Goal: Check status: Check status

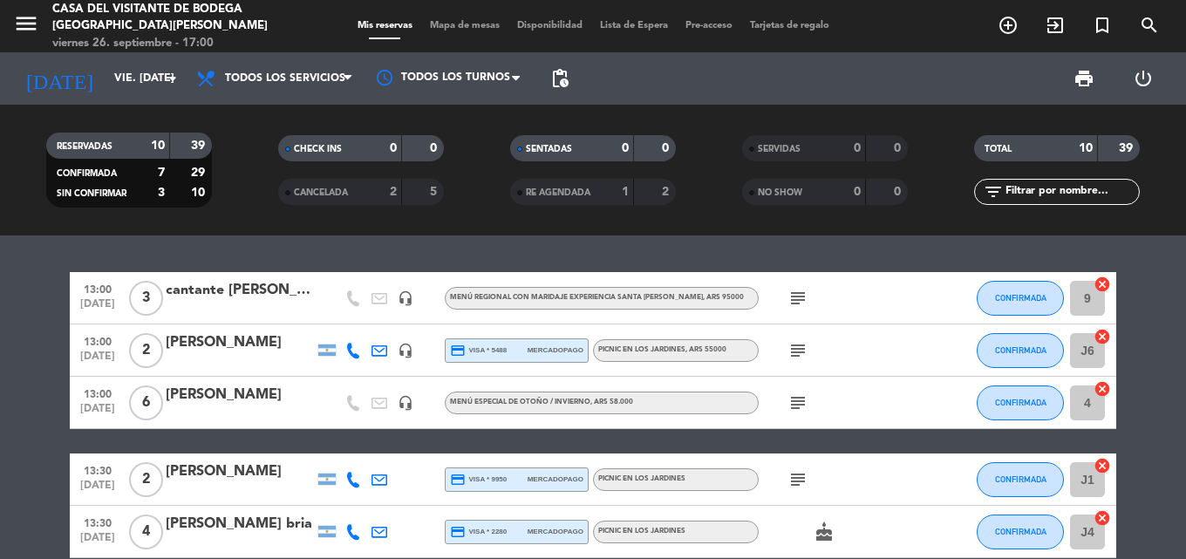
scroll to position [292, 0]
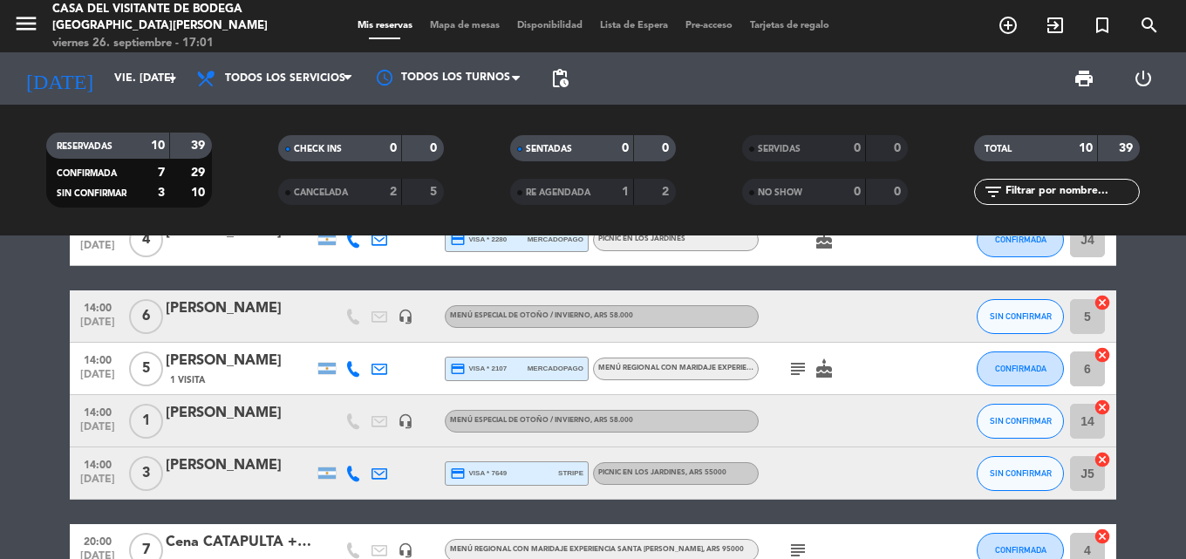
click at [161, 98] on div "[DATE] vie. [DATE] arrow_drop_down" at bounding box center [100, 78] width 174 height 52
click at [162, 91] on input "vie. [DATE]" at bounding box center [179, 79] width 147 height 30
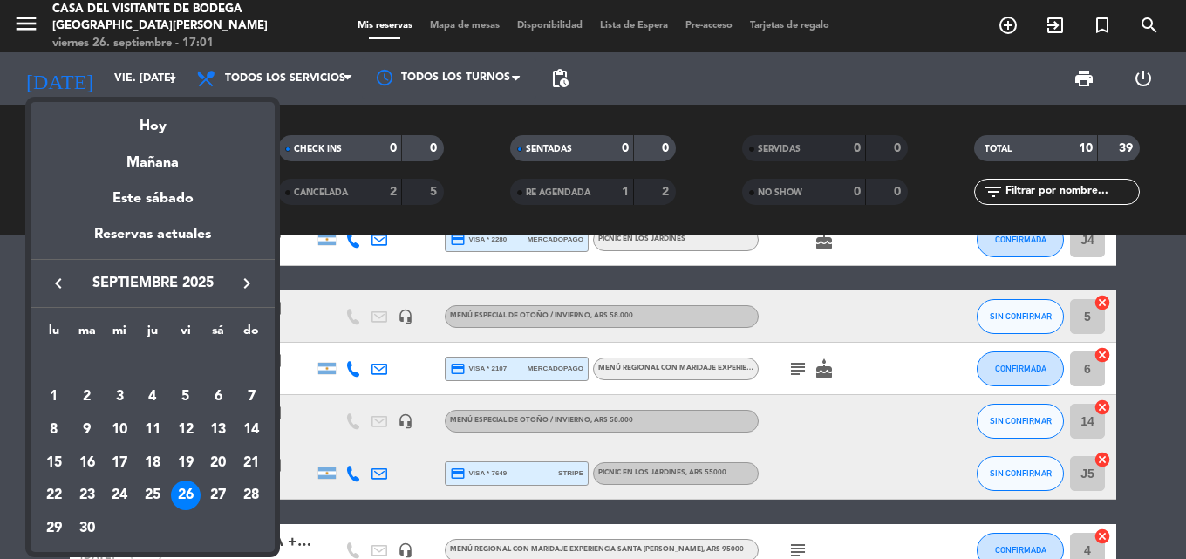
click at [178, 77] on div at bounding box center [593, 279] width 1186 height 559
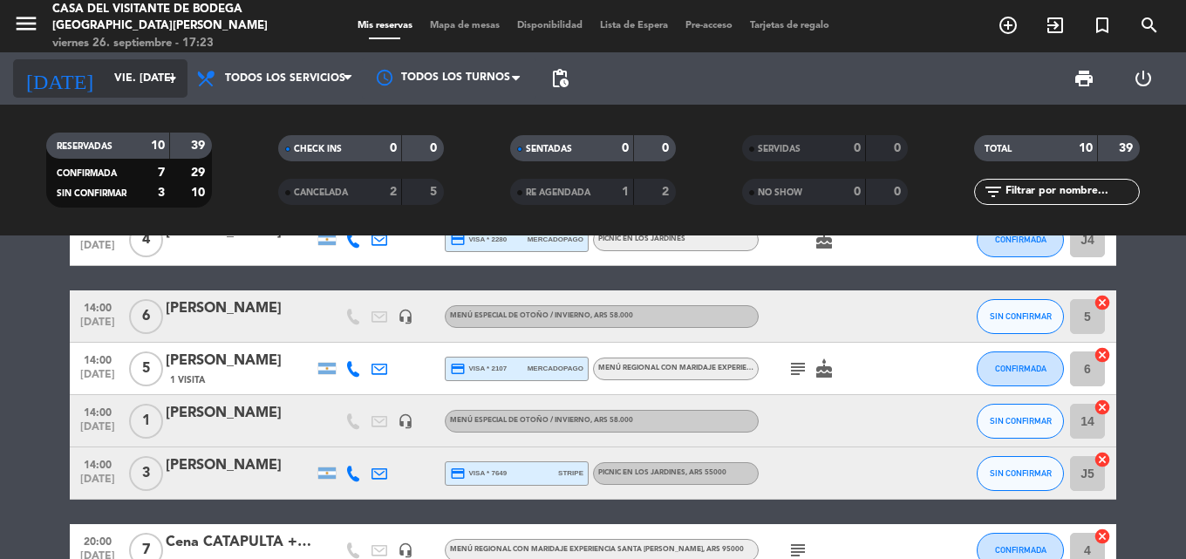
click at [174, 85] on icon "arrow_drop_down" at bounding box center [172, 78] width 21 height 21
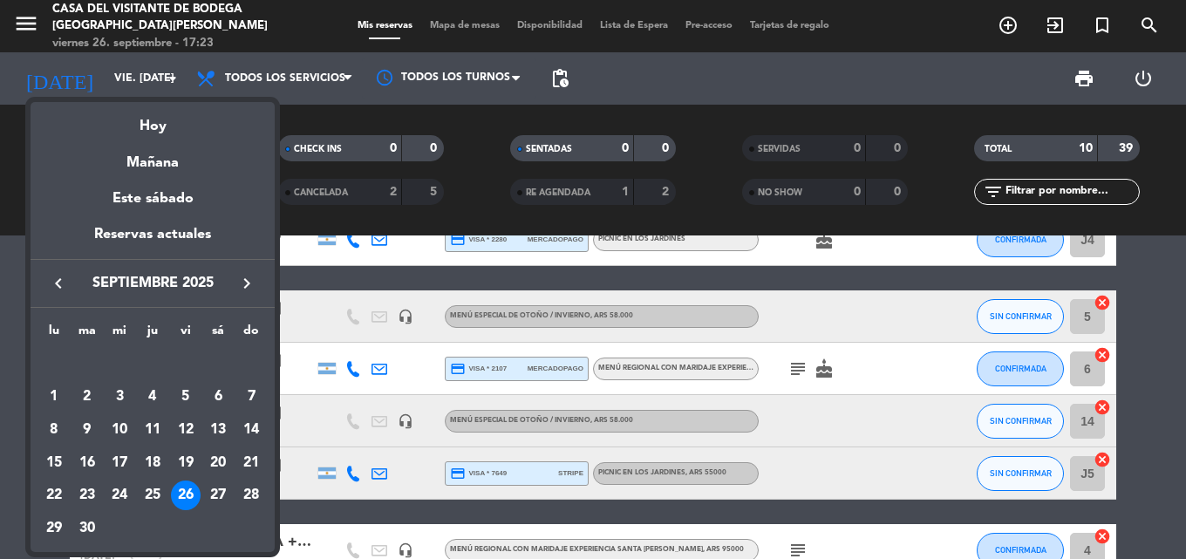
click at [243, 276] on icon "keyboard_arrow_right" at bounding box center [246, 283] width 21 height 21
click at [253, 496] on div "26" at bounding box center [251, 495] width 30 height 30
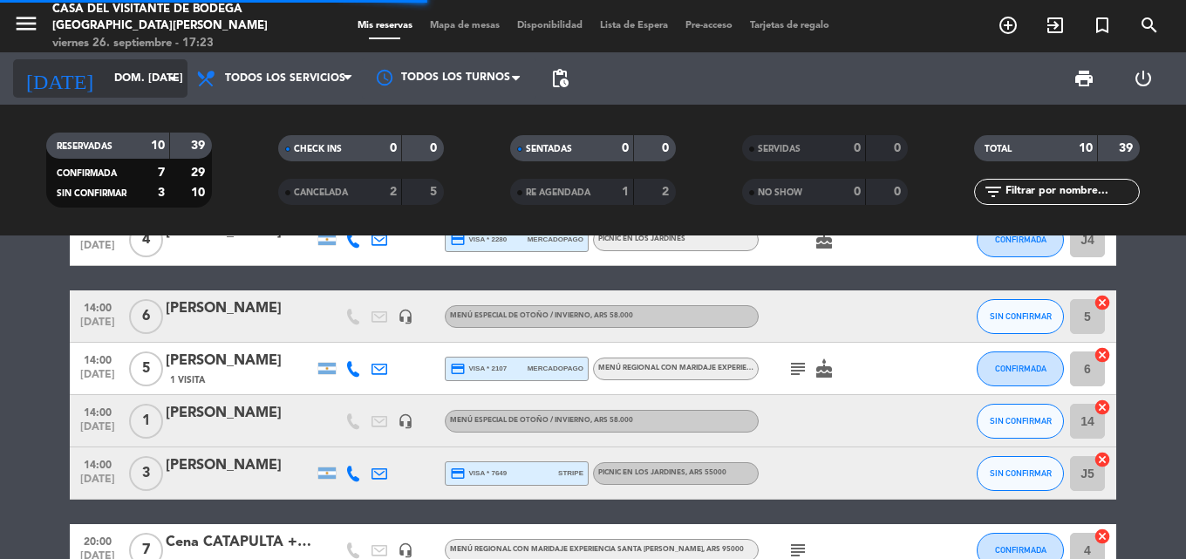
scroll to position [0, 0]
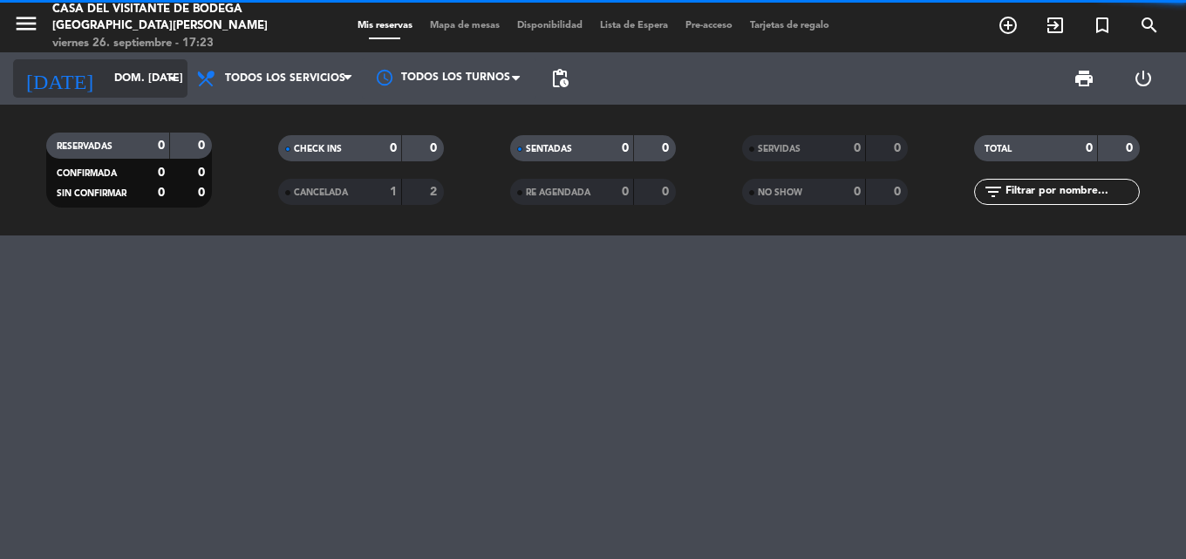
click at [150, 70] on input "dom. [DATE]" at bounding box center [179, 79] width 147 height 30
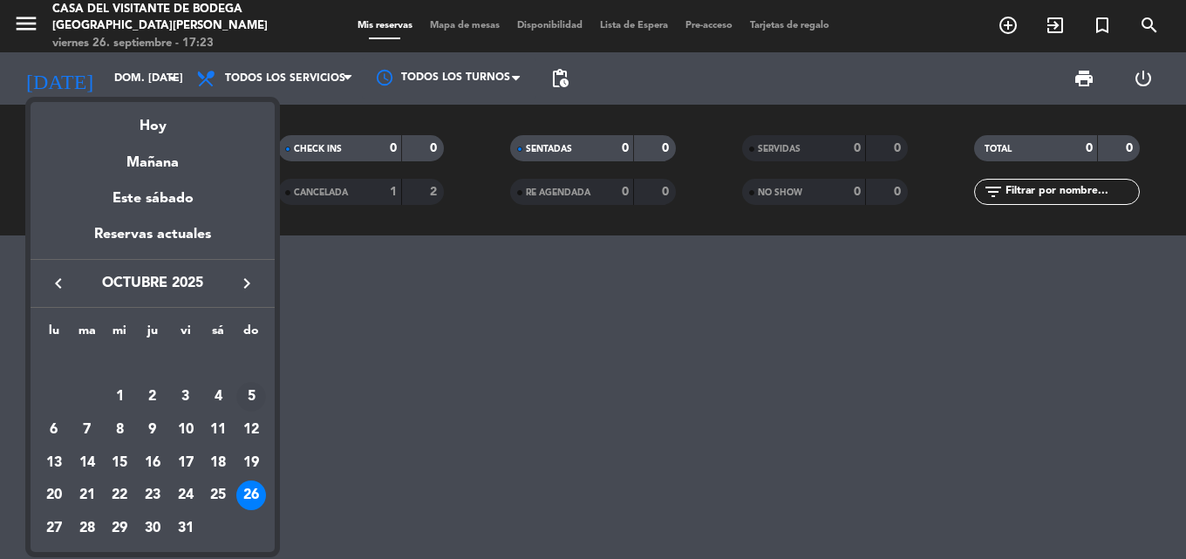
click at [254, 392] on div "5" at bounding box center [251, 397] width 30 height 30
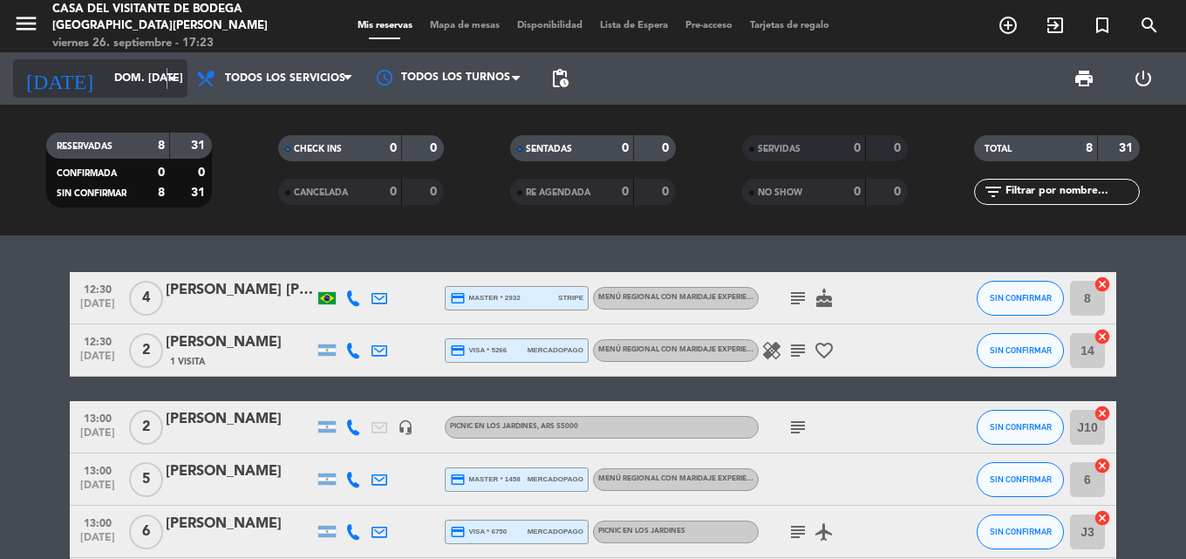
click at [167, 82] on icon "arrow_drop_down" at bounding box center [172, 78] width 21 height 21
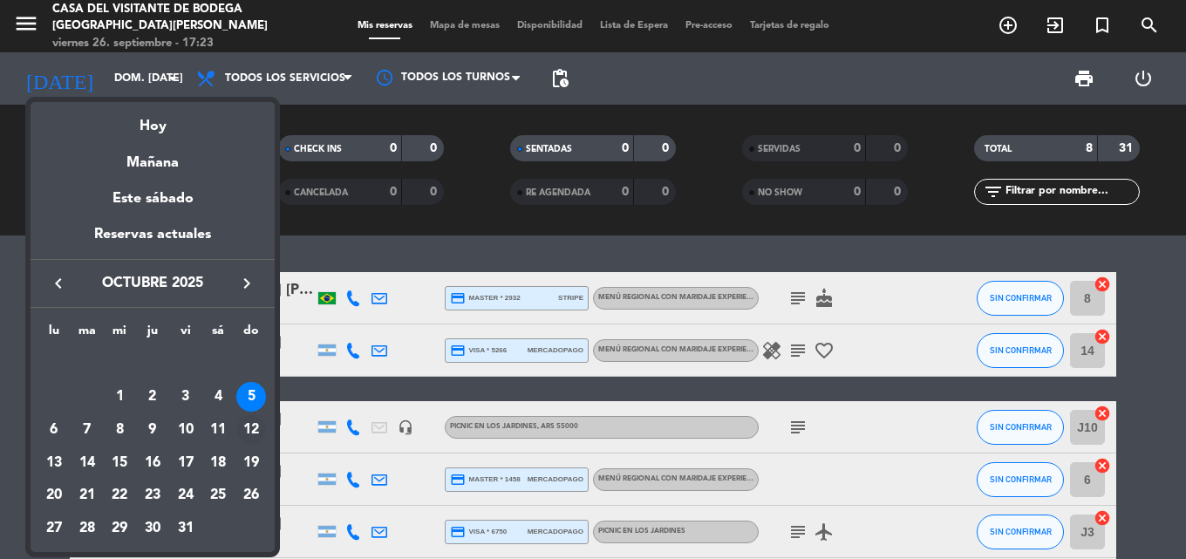
click at [254, 423] on div "12" at bounding box center [251, 430] width 30 height 30
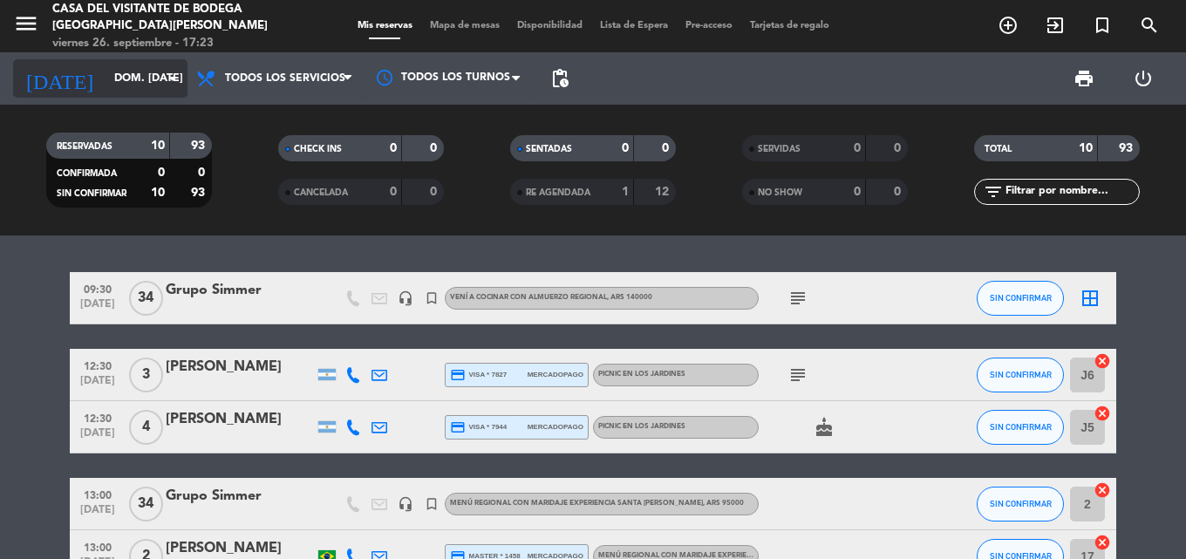
click at [168, 90] on input "dom. [DATE]" at bounding box center [179, 79] width 147 height 30
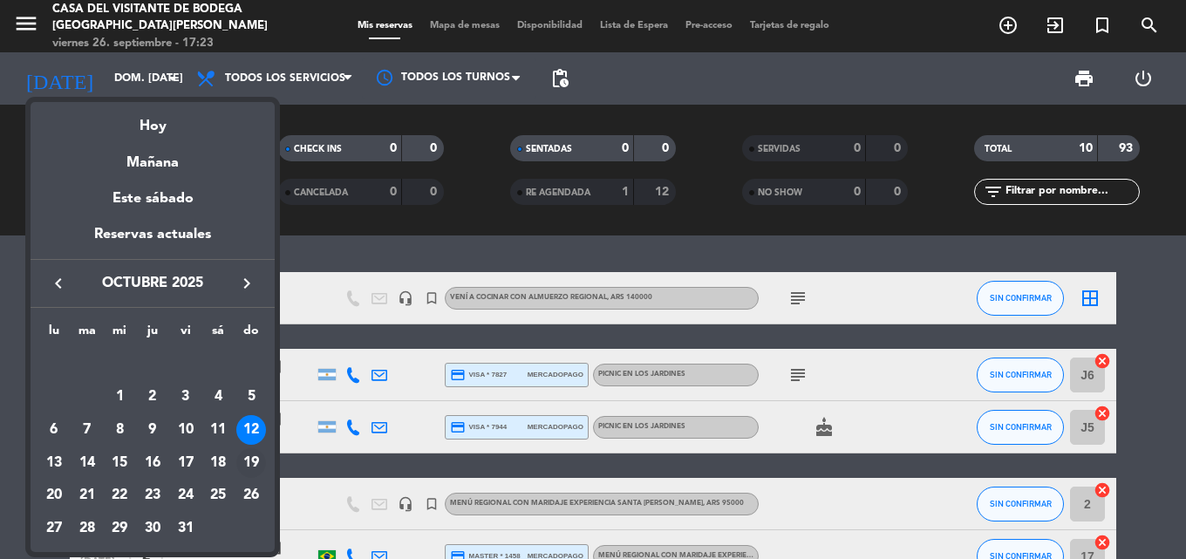
click at [252, 455] on div "19" at bounding box center [251, 463] width 30 height 30
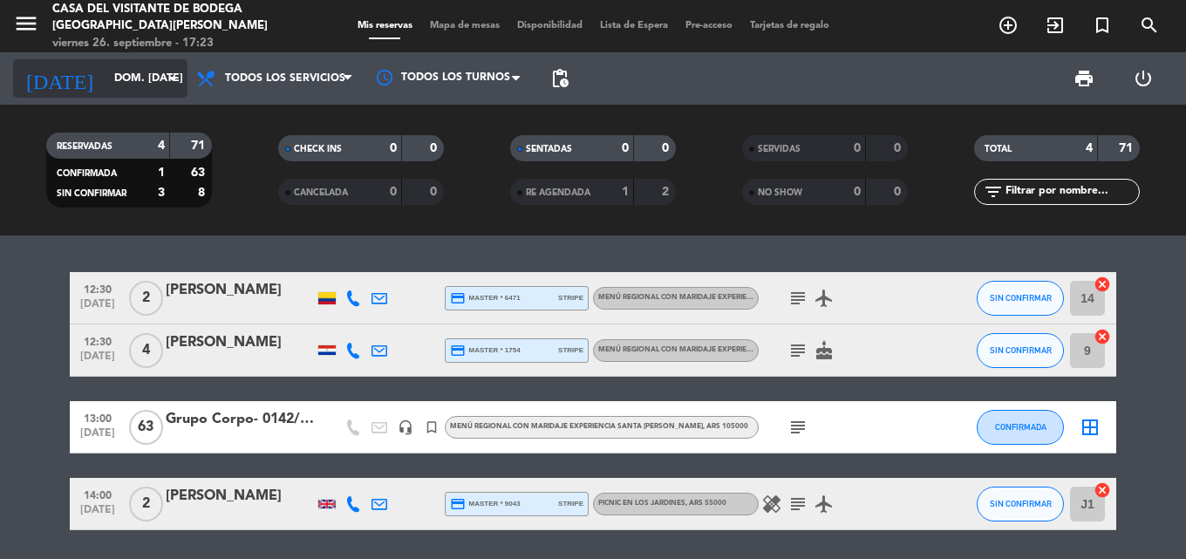
click at [164, 67] on input "dom. [DATE]" at bounding box center [179, 79] width 147 height 30
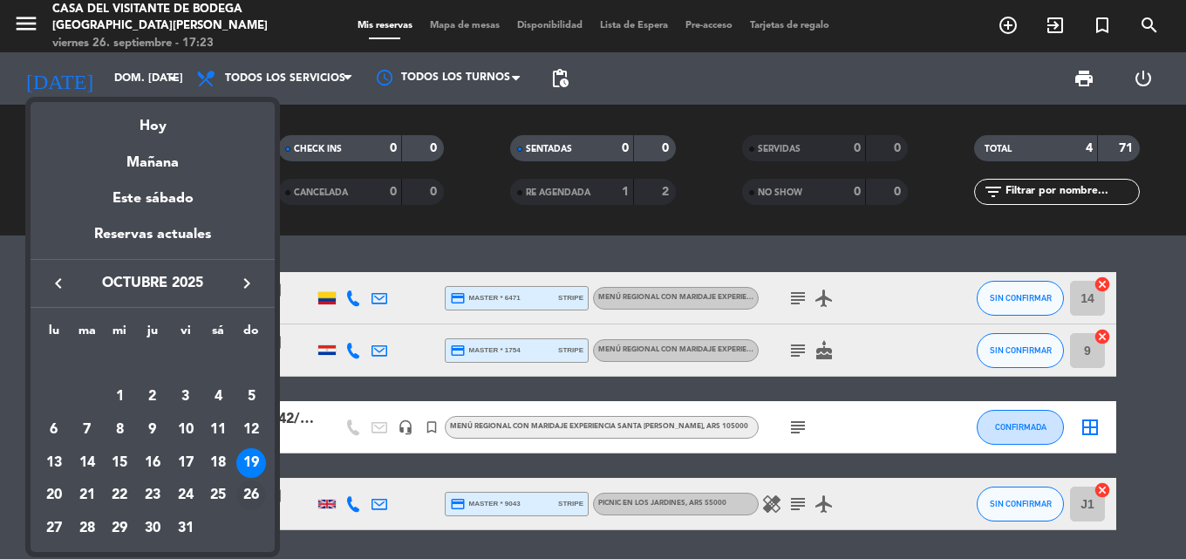
click at [254, 494] on div "26" at bounding box center [251, 495] width 30 height 30
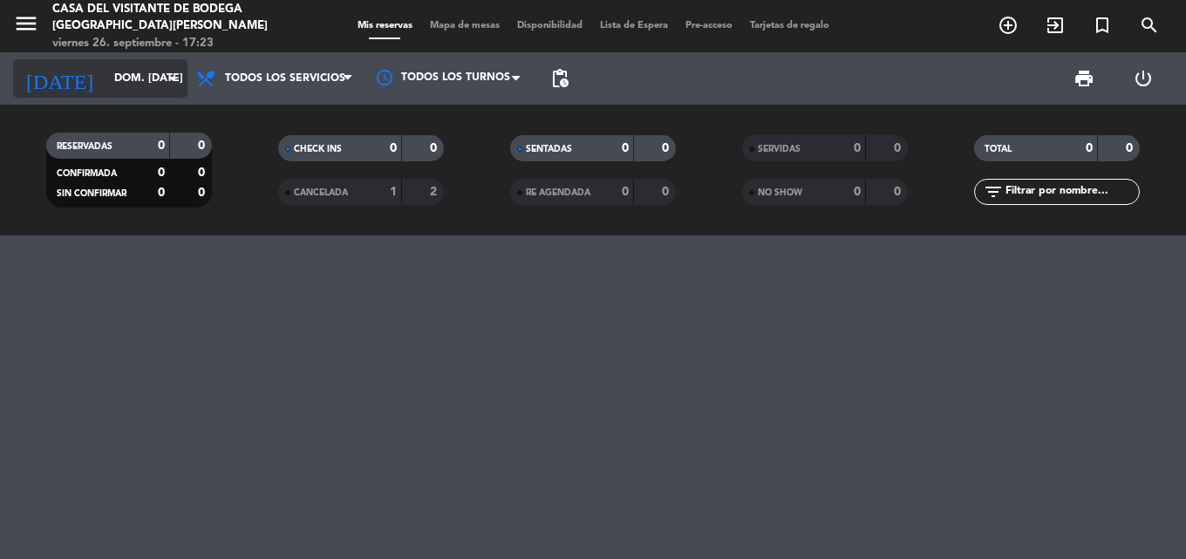
click at [157, 73] on input "dom. [DATE]" at bounding box center [179, 79] width 147 height 30
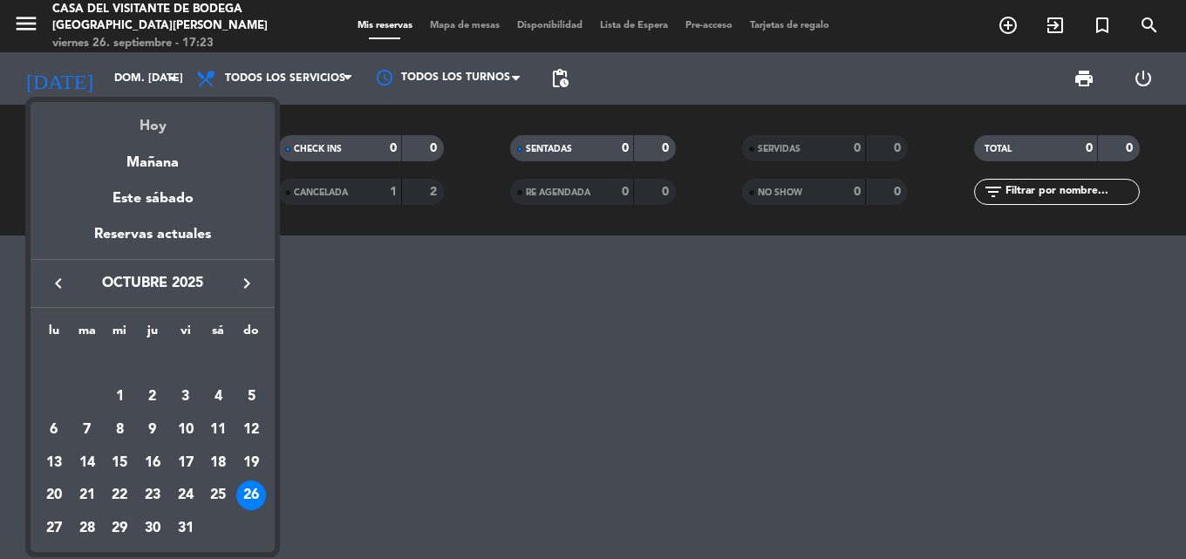
click at [156, 133] on div "Hoy" at bounding box center [153, 120] width 244 height 36
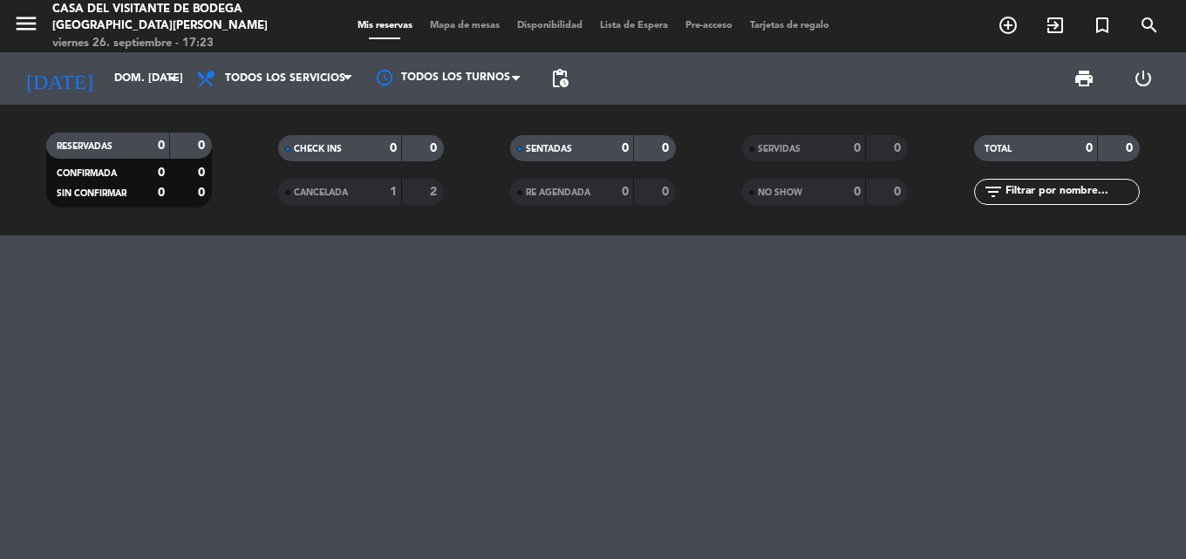
type input "vie. [DATE]"
